Goal: Find specific page/section: Find specific page/section

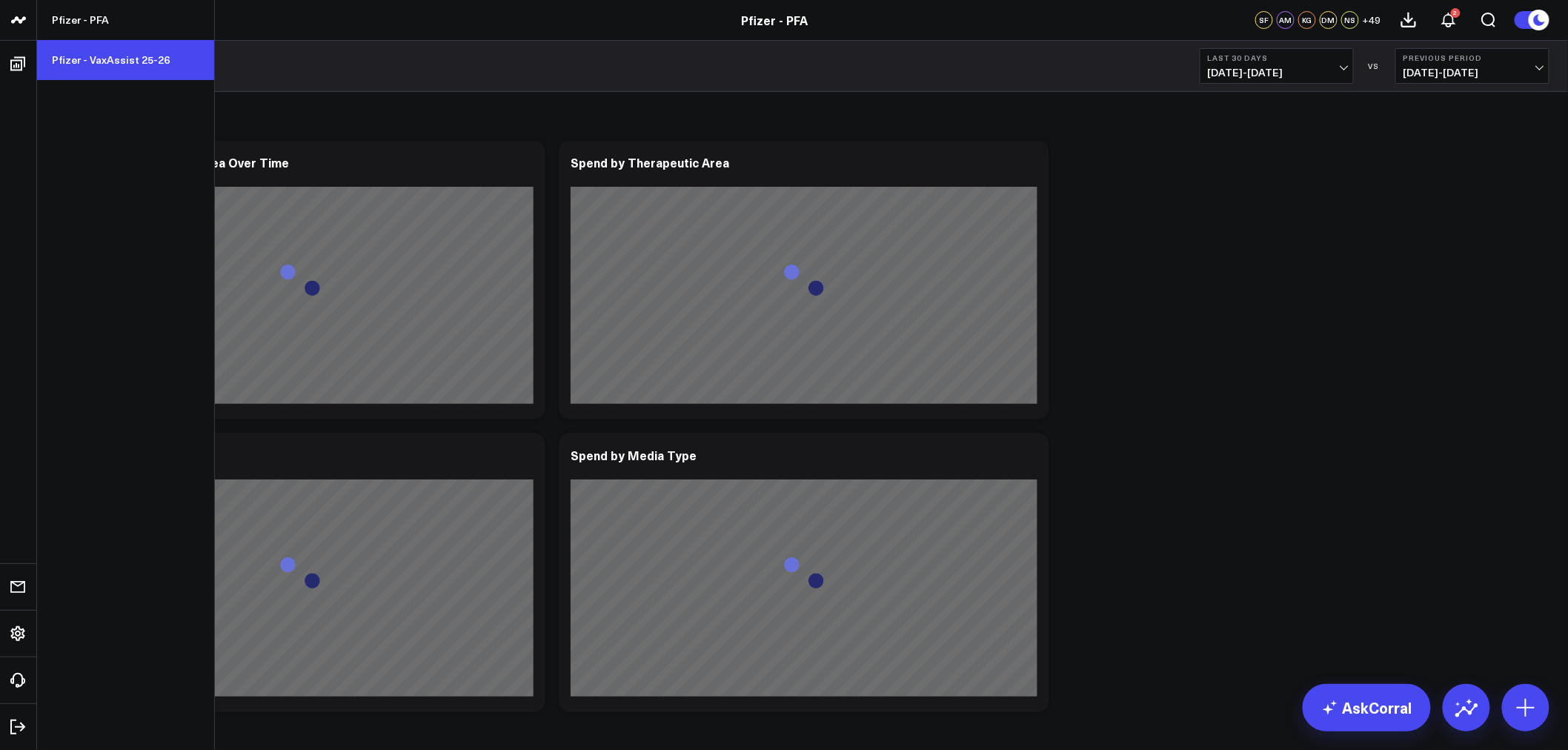
click at [94, 60] on link "Pfizer - VaxAssist 25-26" at bounding box center [125, 60] width 177 height 40
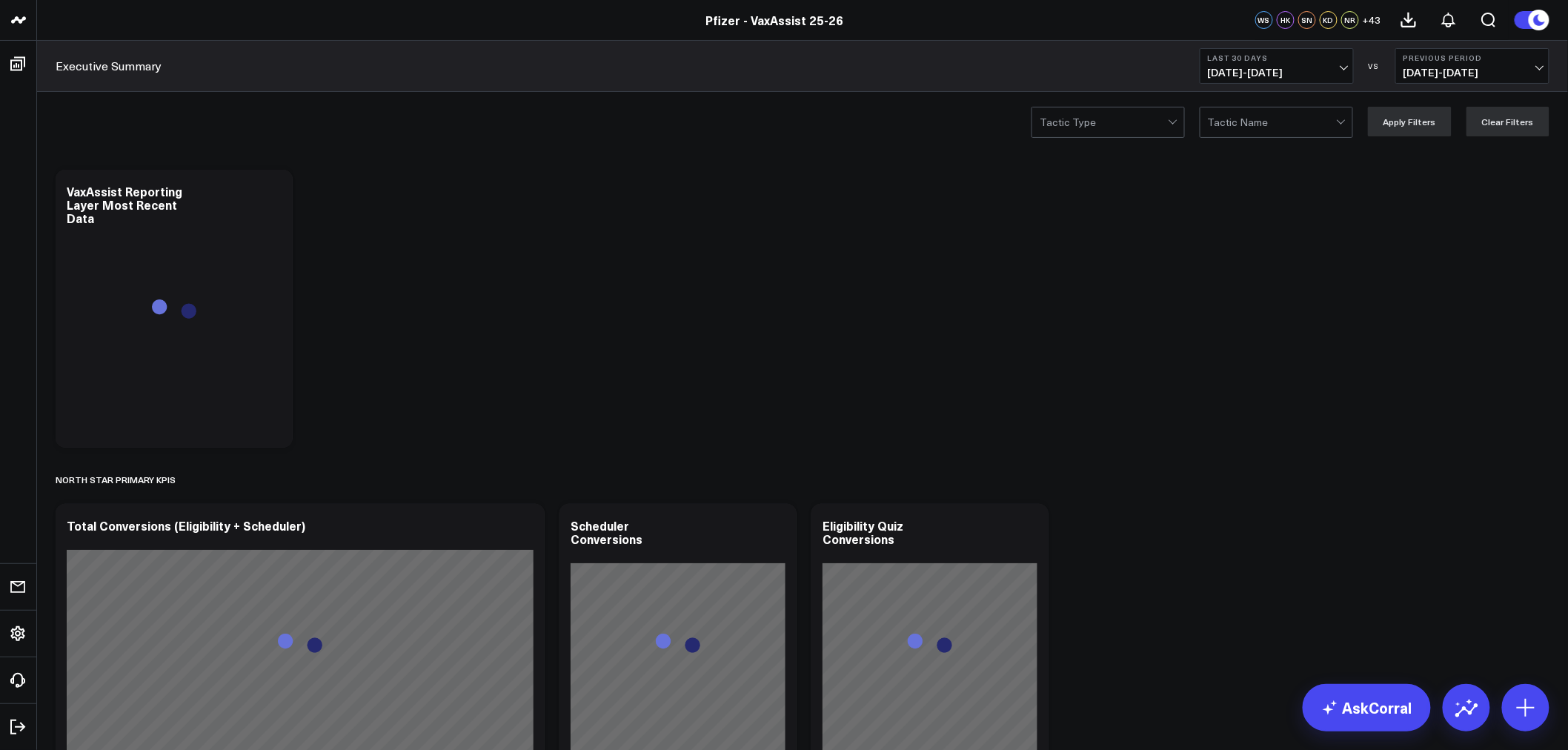
click at [1336, 70] on span "[DATE] - [DATE]" at bounding box center [1277, 72] width 138 height 12
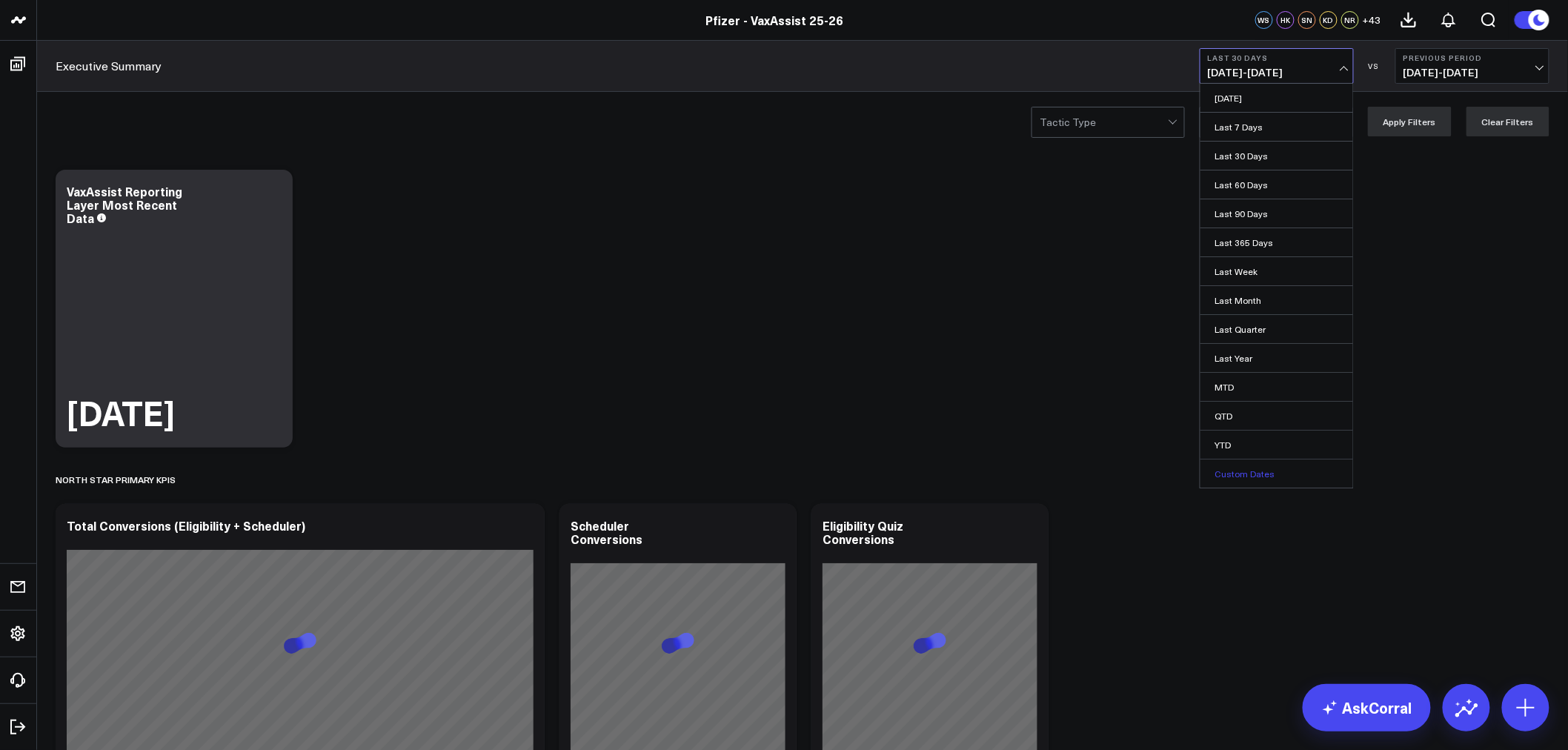
click at [1247, 470] on link "Custom Dates" at bounding box center [1277, 473] width 153 height 28
select select "8"
select select "2025"
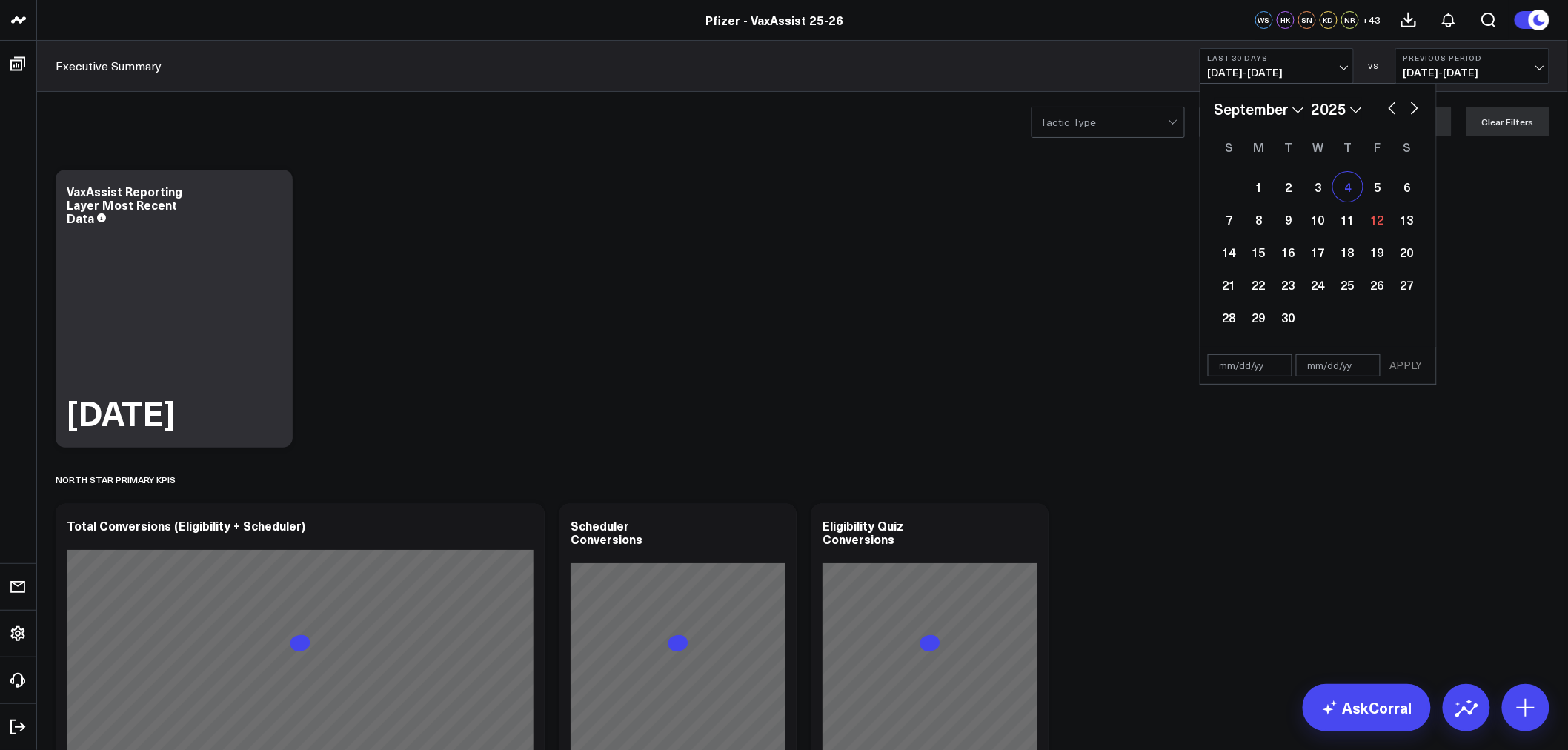
click at [1351, 183] on div "4" at bounding box center [1348, 187] width 30 height 30
type input "09/04/25"
select select "8"
select select "2025"
click at [1322, 218] on div "10" at bounding box center [1319, 219] width 30 height 30
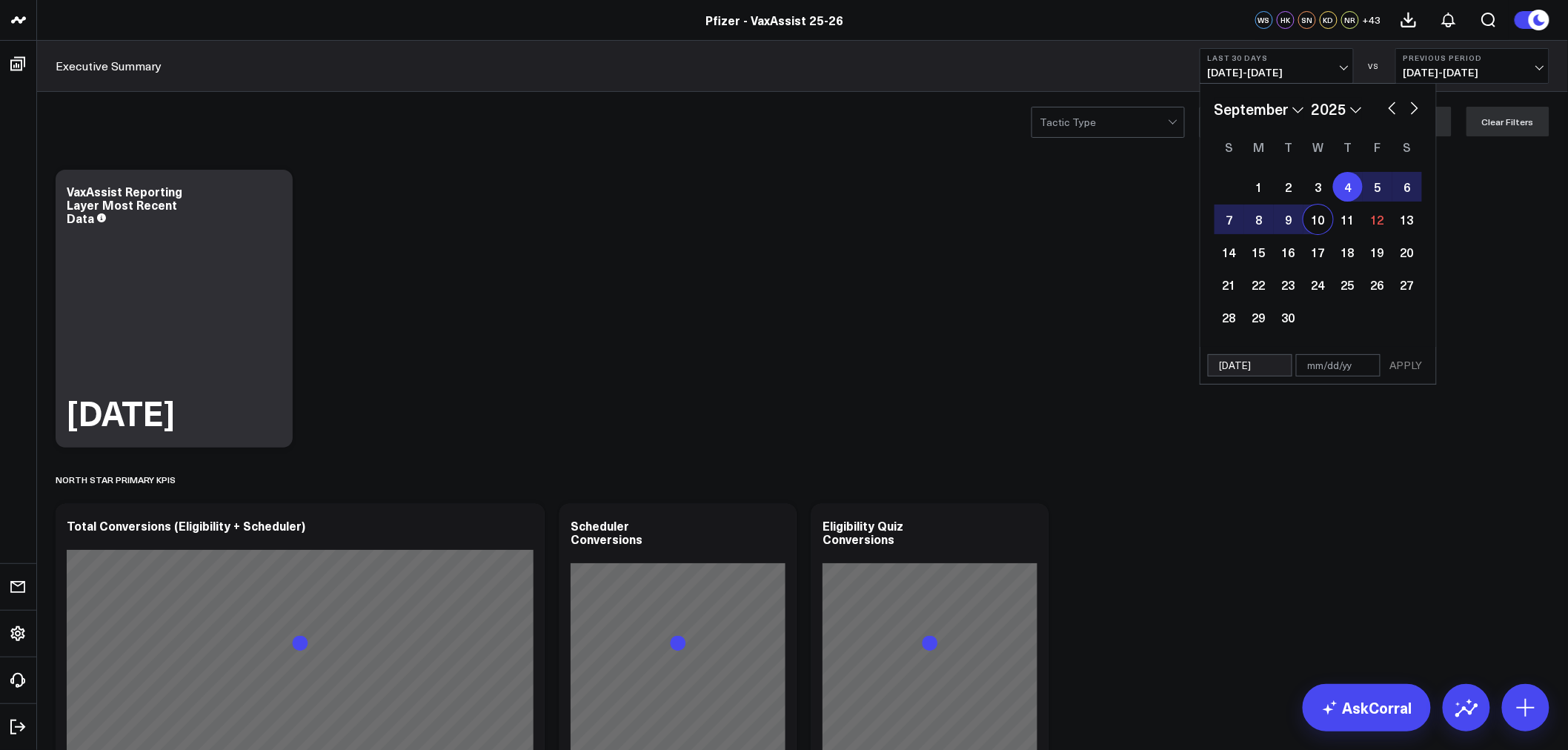
type input "09/10/25"
select select "8"
select select "2025"
click at [1398, 364] on button "APPLY" at bounding box center [1407, 365] width 45 height 22
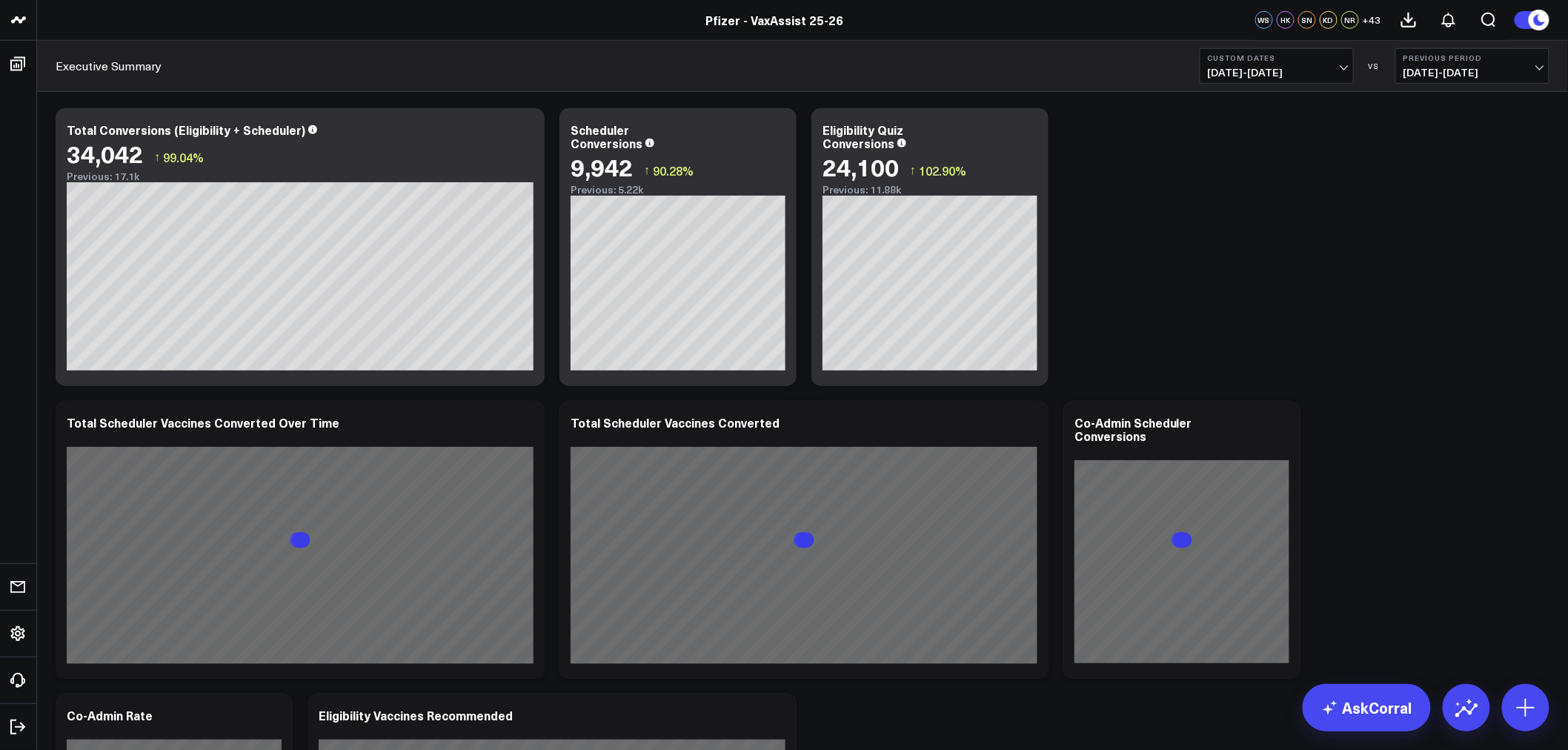
scroll to position [493, 0]
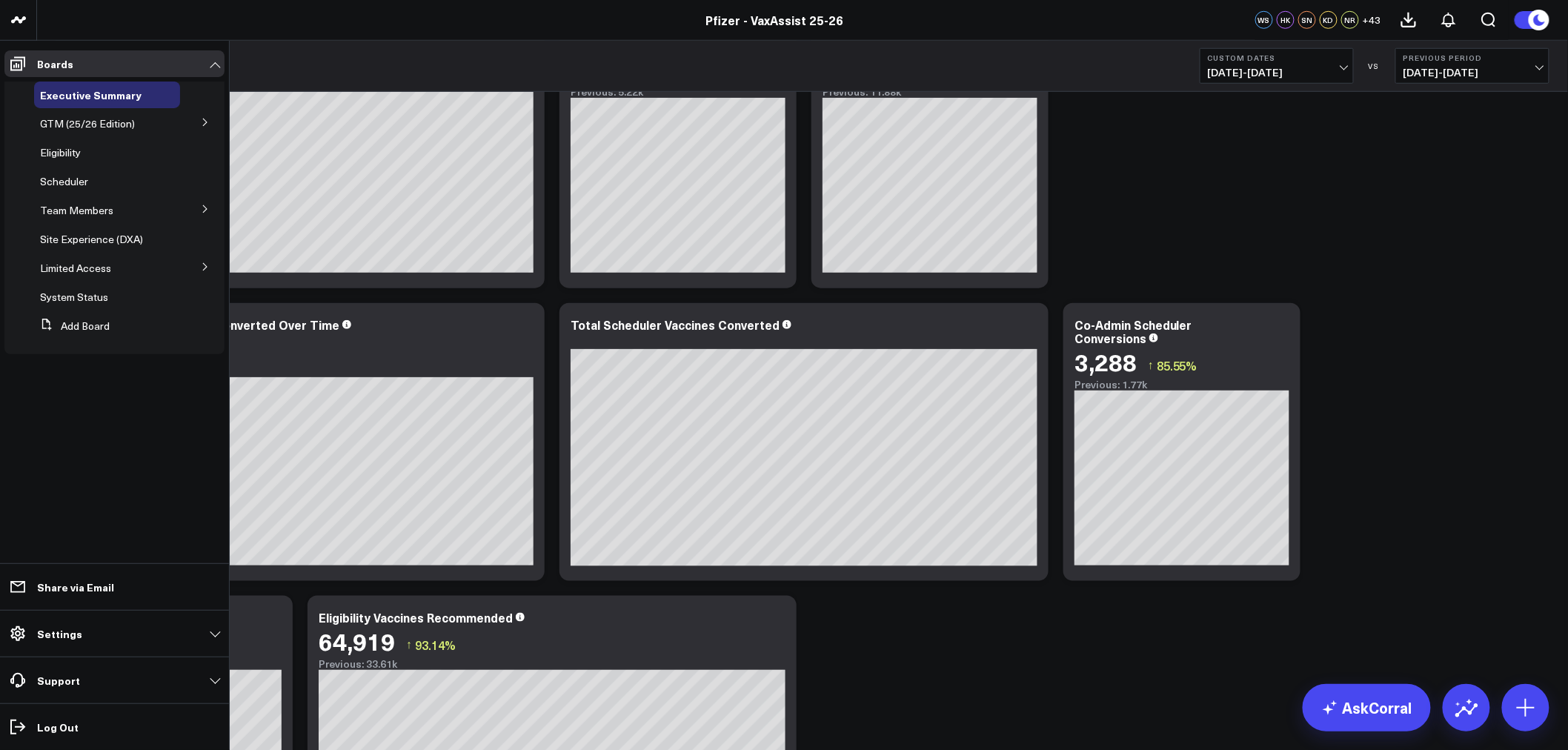
click at [203, 210] on icon at bounding box center [205, 208] width 9 height 9
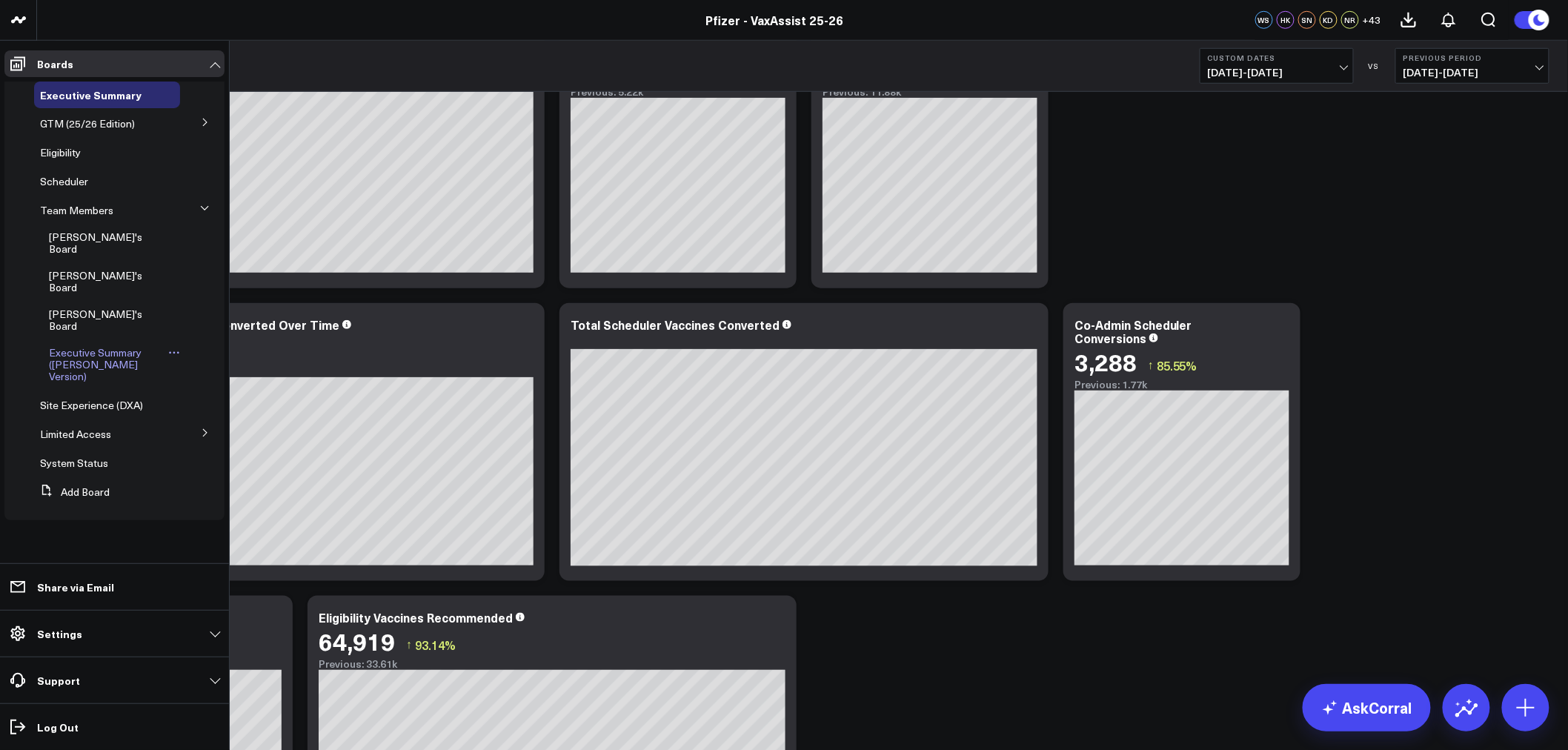
click at [101, 346] on span "Executive Summary (Surina's Version)" at bounding box center [95, 364] width 92 height 37
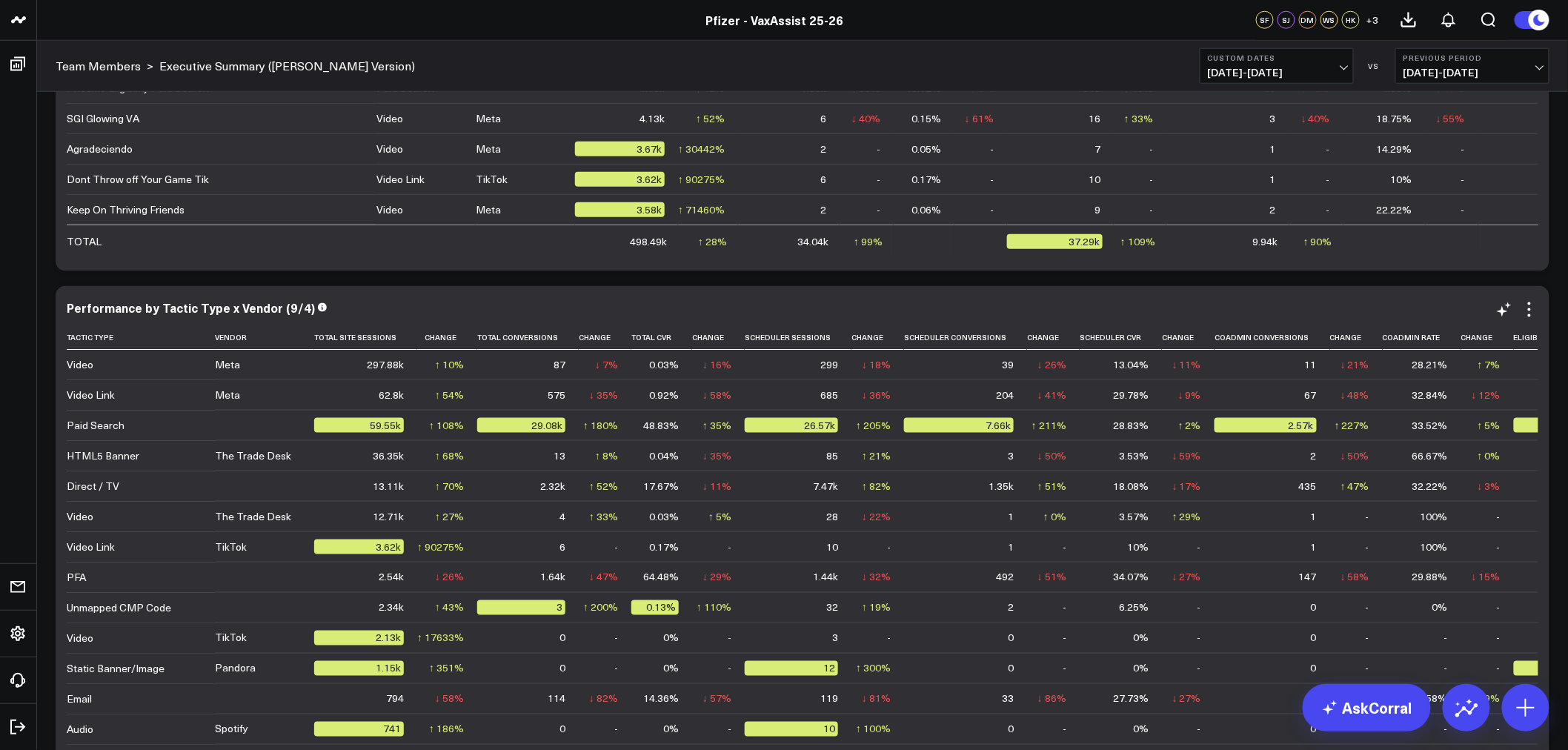
scroll to position [3058, 0]
